Goal: Book appointment/travel/reservation

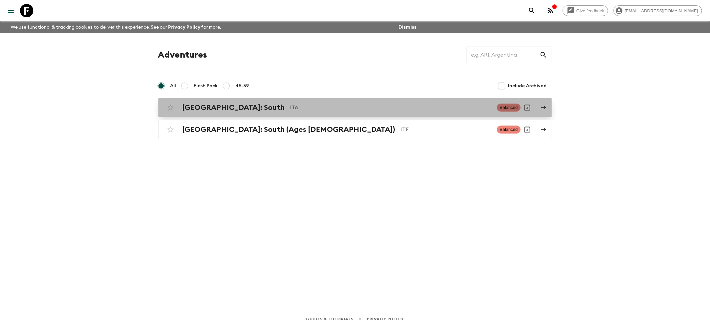
click at [195, 108] on h2 "[GEOGRAPHIC_DATA]: South" at bounding box center [234, 107] width 103 height 9
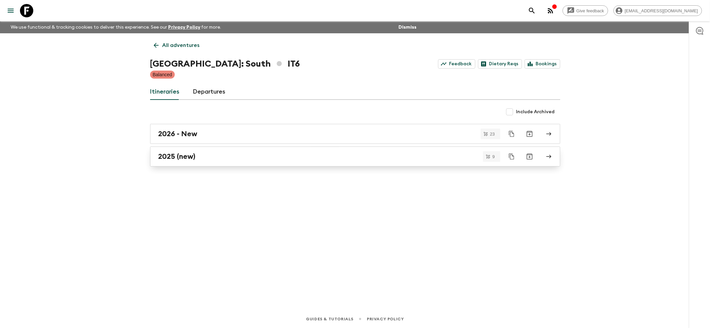
click at [165, 156] on h2 "2025 (new)" at bounding box center [177, 156] width 37 height 9
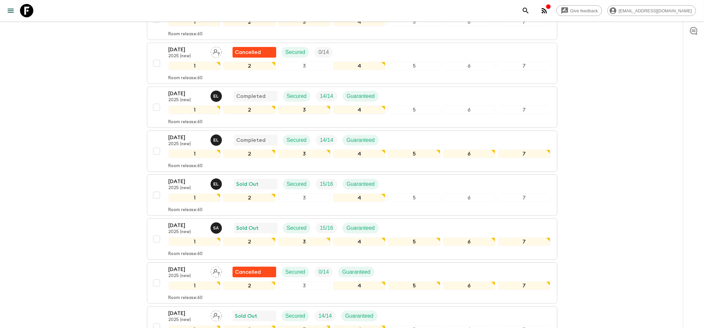
scroll to position [178, 0]
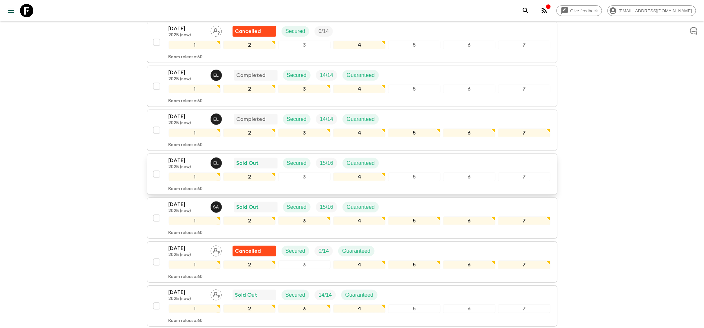
click at [176, 165] on p "2025 (new)" at bounding box center [187, 167] width 37 height 5
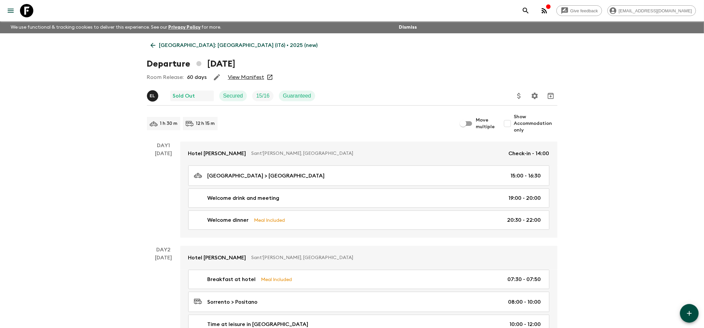
click at [244, 73] on div "Room Release: 60 days View Manifest" at bounding box center [352, 77] width 410 height 13
click at [240, 80] on link "View Manifest" at bounding box center [246, 77] width 36 height 7
